Goal: Task Accomplishment & Management: Complete application form

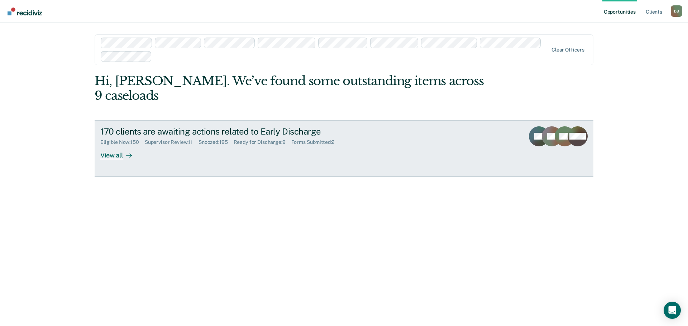
click at [172, 139] on div "Supervisor Review : 11" at bounding box center [172, 142] width 54 height 6
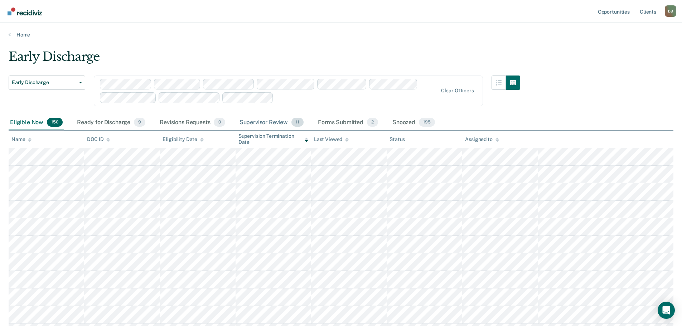
click at [268, 119] on div "Supervisor Review 11" at bounding box center [271, 123] width 67 height 16
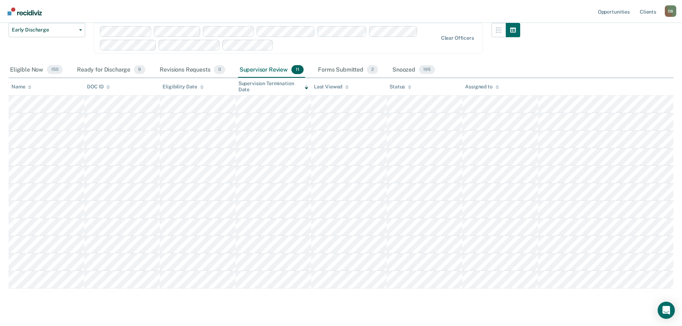
scroll to position [67, 0]
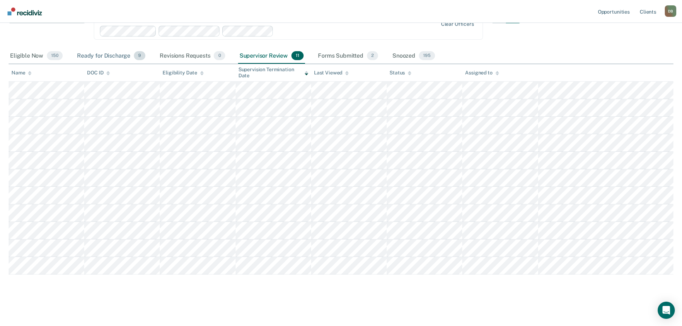
click at [99, 54] on div "Ready for Discharge 9" at bounding box center [111, 56] width 71 height 16
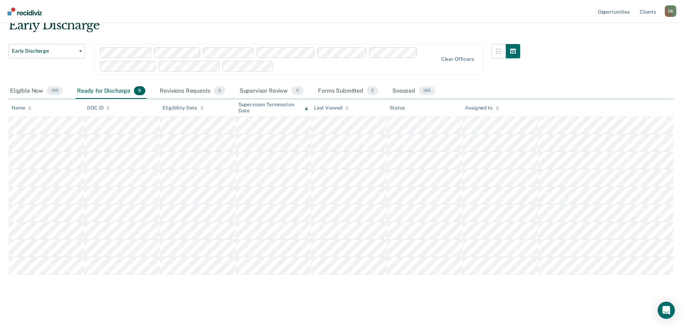
scroll to position [32, 0]
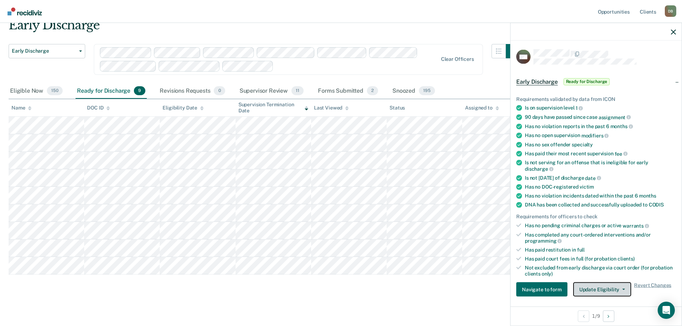
click at [619, 283] on button "Update Eligibility" at bounding box center [602, 290] width 58 height 14
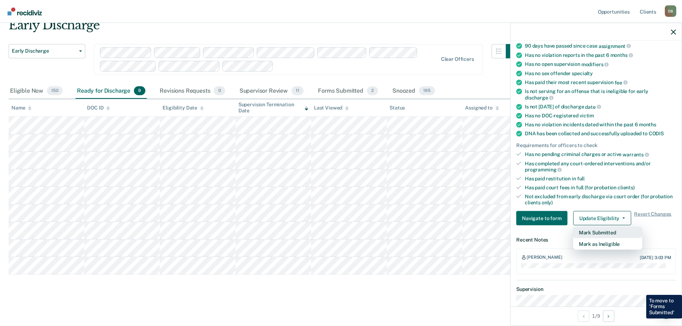
scroll to position [74, 0]
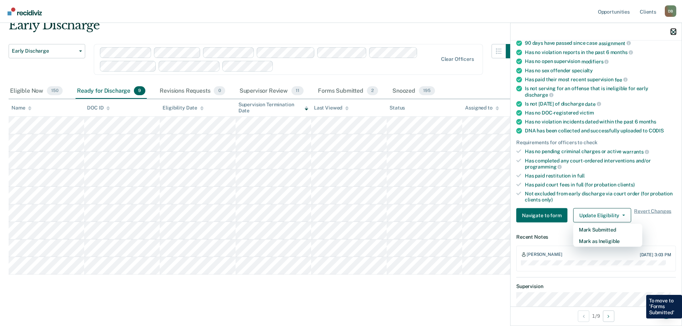
click at [675, 30] on icon "button" at bounding box center [673, 31] width 5 height 5
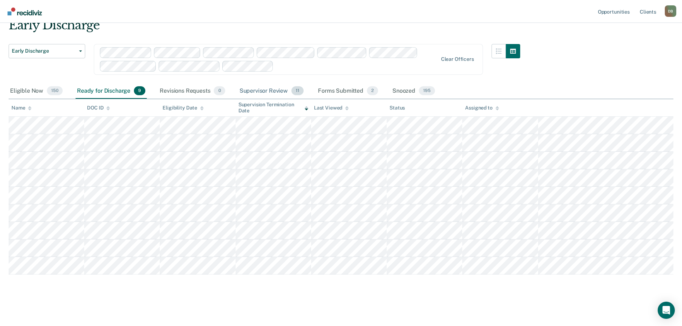
click at [276, 91] on div "Supervisor Review 11" at bounding box center [271, 91] width 67 height 16
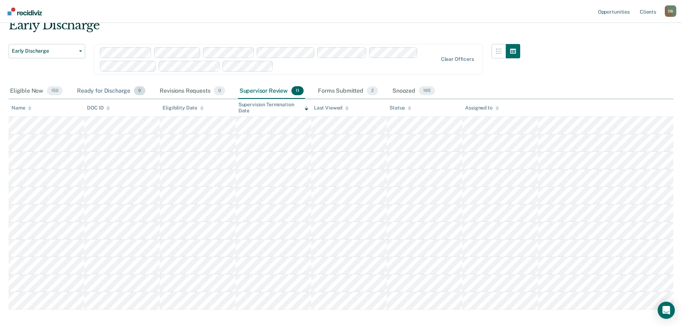
click at [98, 94] on div "Ready for Discharge 9" at bounding box center [111, 91] width 71 height 16
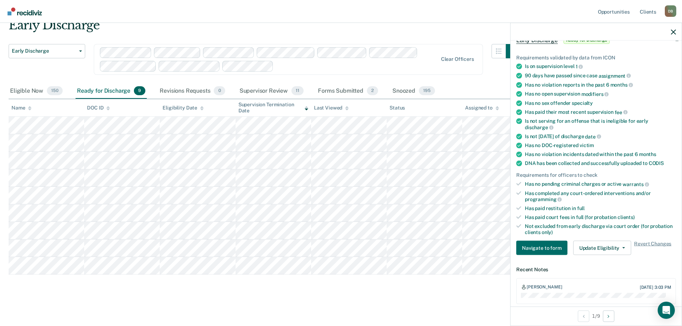
scroll to position [40, 0]
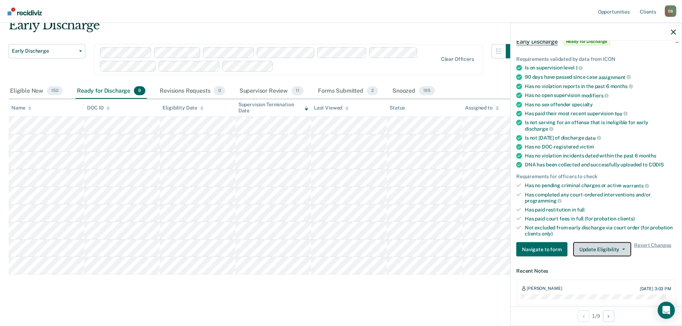
click at [602, 250] on button "Update Eligibility" at bounding box center [602, 249] width 58 height 14
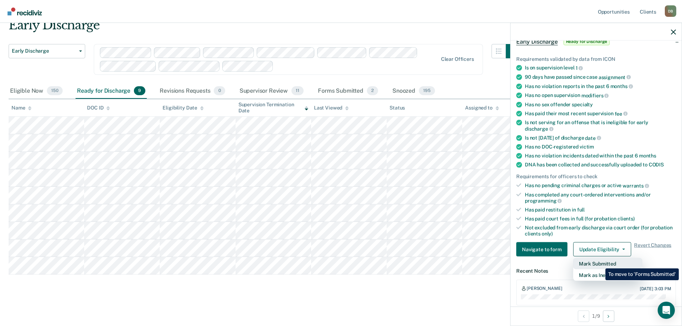
click at [600, 263] on button "Mark Submitted" at bounding box center [607, 263] width 69 height 11
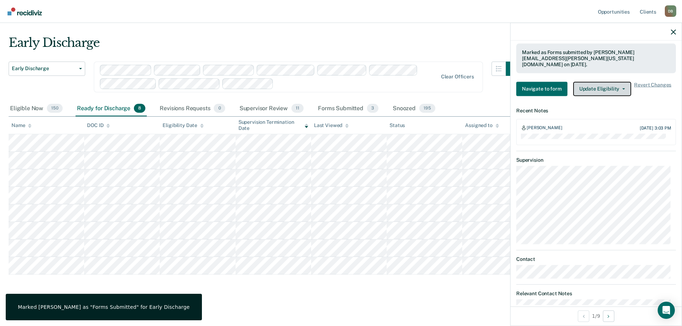
scroll to position [254, 0]
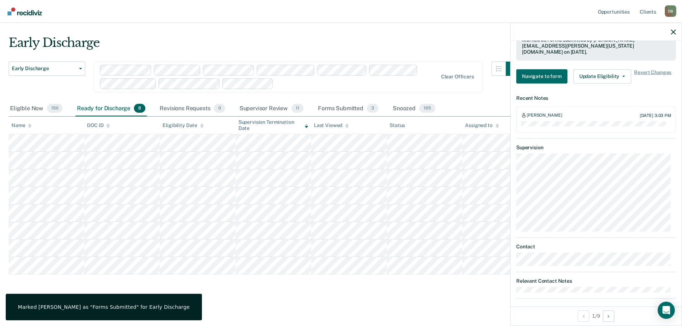
click at [672, 37] on div at bounding box center [596, 32] width 171 height 18
click at [672, 34] on icon "button" at bounding box center [673, 31] width 5 height 5
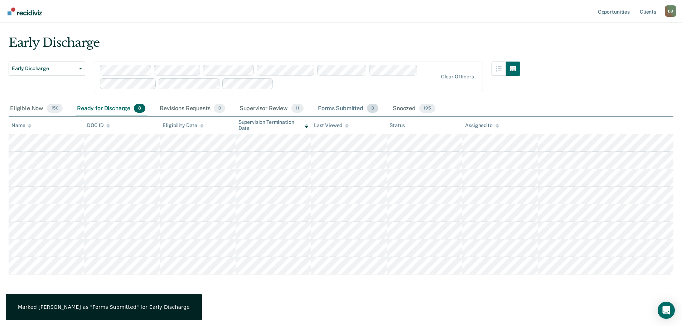
click at [348, 109] on div "Forms Submitted 3" at bounding box center [348, 109] width 63 height 16
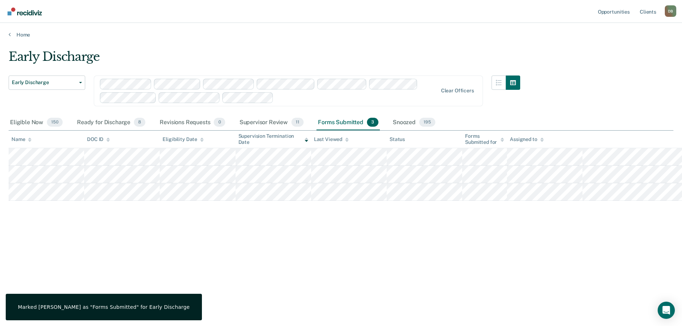
scroll to position [0, 0]
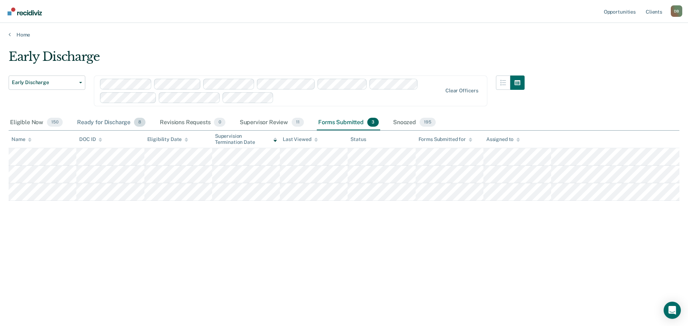
click at [114, 123] on div "Ready for Discharge 8" at bounding box center [111, 123] width 71 height 16
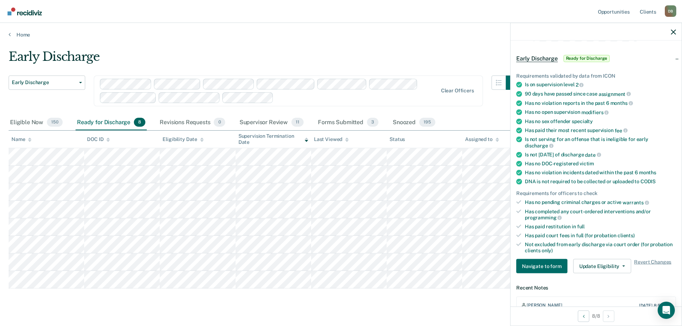
scroll to position [36, 0]
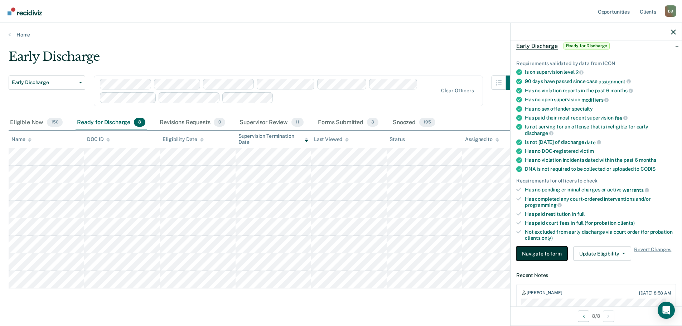
click at [541, 256] on button "Navigate to form" at bounding box center [541, 254] width 51 height 14
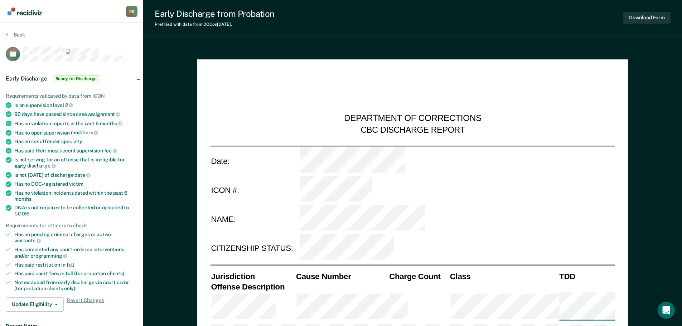
type textarea "x"
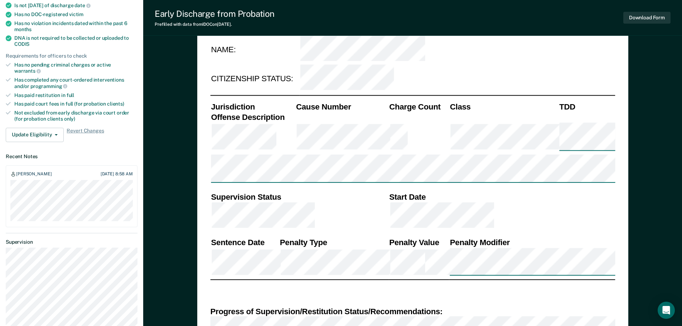
scroll to position [179, 0]
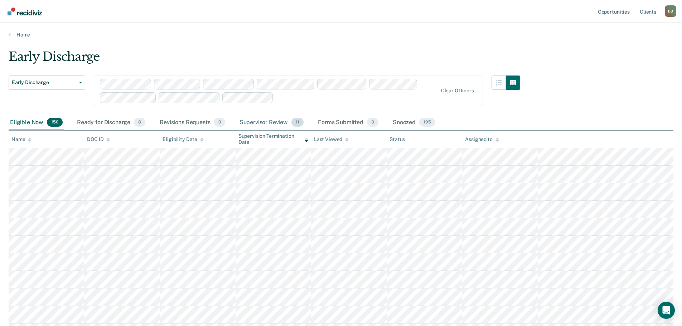
click at [273, 125] on div "Supervisor Review 11" at bounding box center [271, 123] width 67 height 16
click at [119, 128] on div "Ready for Discharge 8" at bounding box center [111, 123] width 71 height 16
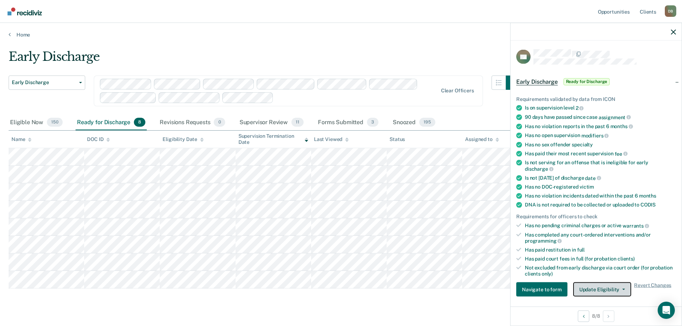
click at [616, 288] on button "Update Eligibility" at bounding box center [602, 290] width 58 height 14
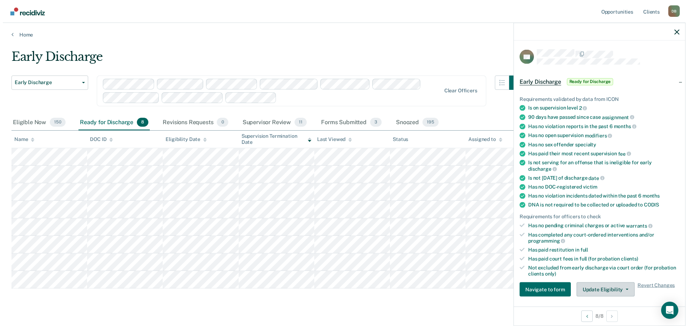
scroll to position [3, 0]
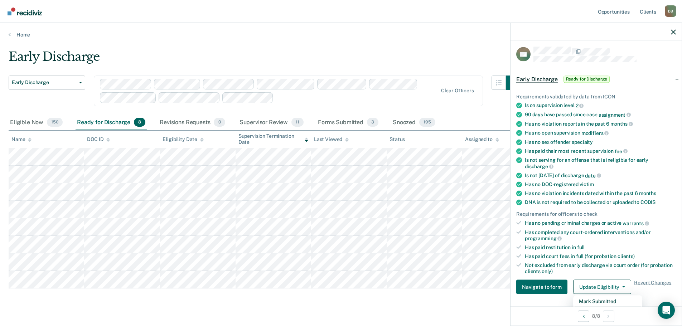
click at [451, 60] on div "Early Discharge" at bounding box center [265, 59] width 512 height 20
click at [350, 120] on div "Forms Submitted 3" at bounding box center [348, 123] width 63 height 16
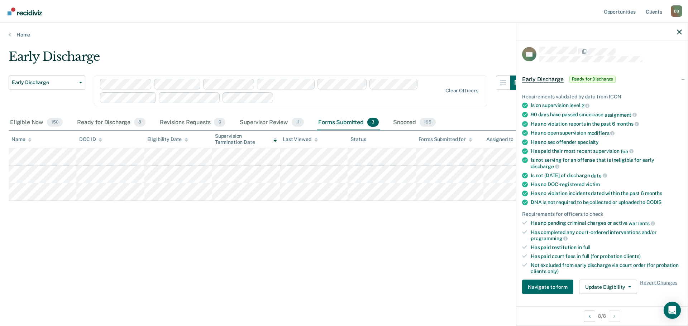
click at [675, 31] on div at bounding box center [601, 32] width 171 height 18
click at [678, 32] on icon "button" at bounding box center [679, 31] width 5 height 5
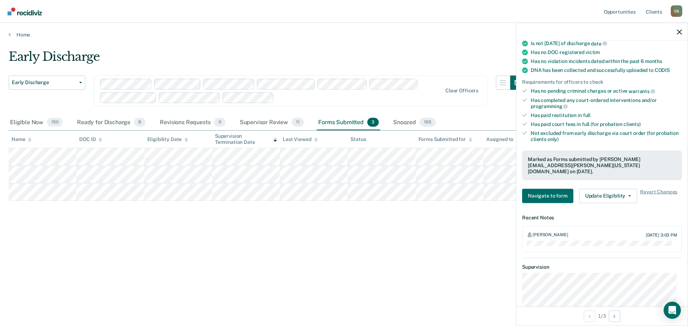
scroll to position [143, 0]
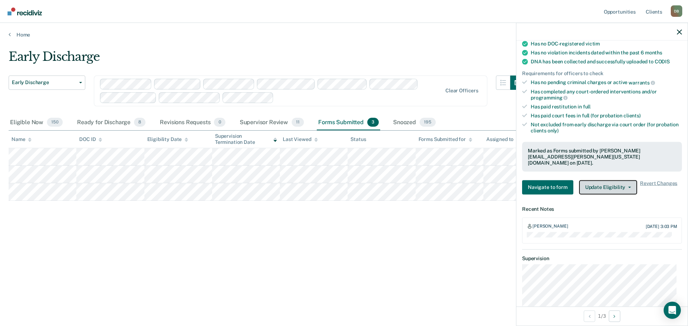
click at [601, 184] on button "Update Eligibility" at bounding box center [608, 187] width 58 height 14
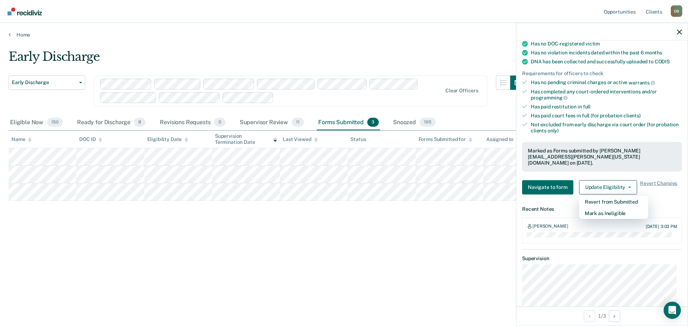
click at [451, 253] on div "Early Discharge Early Discharge Early Discharge Clear officers Eligible Now 150…" at bounding box center [344, 160] width 670 height 223
click at [680, 31] on icon "button" at bounding box center [679, 31] width 5 height 5
